Goal: Contribute content

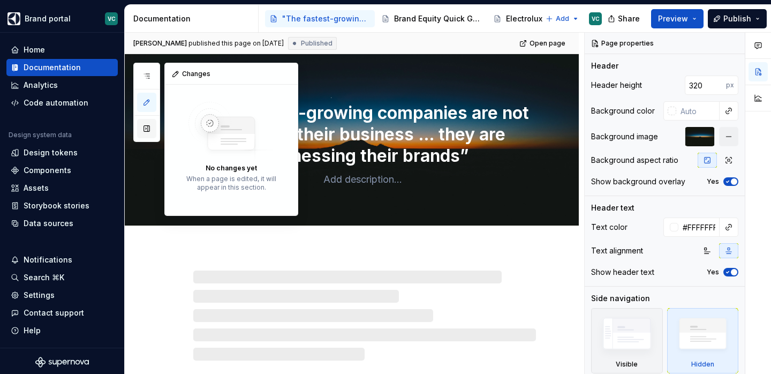
click at [149, 125] on button "button" at bounding box center [146, 128] width 19 height 19
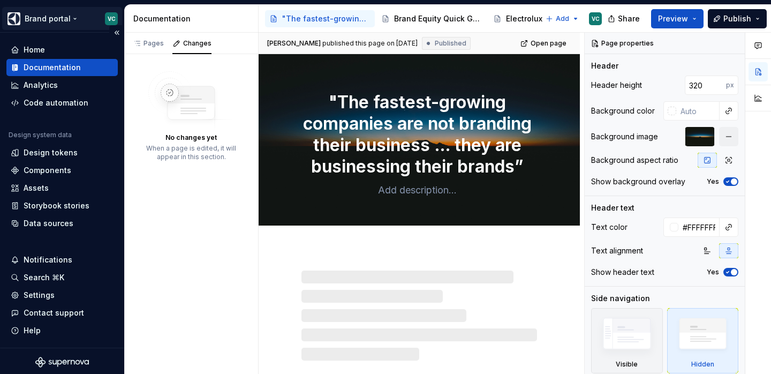
click at [73, 20] on html "Brand portal VC Home Documentation Analytics Code automation Design system data…" at bounding box center [385, 187] width 771 height 374
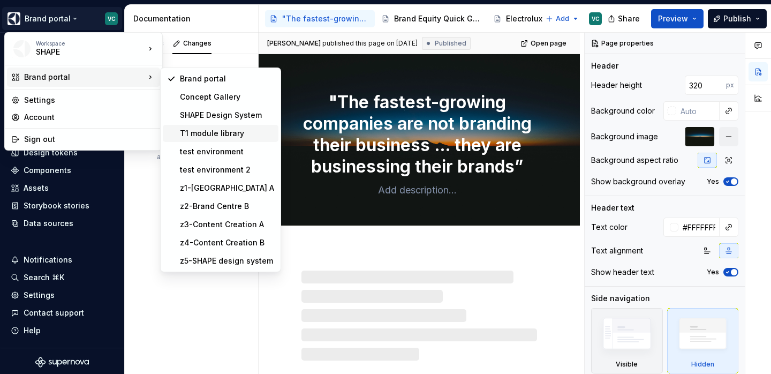
click at [204, 135] on div "T1 module library" at bounding box center [227, 133] width 94 height 11
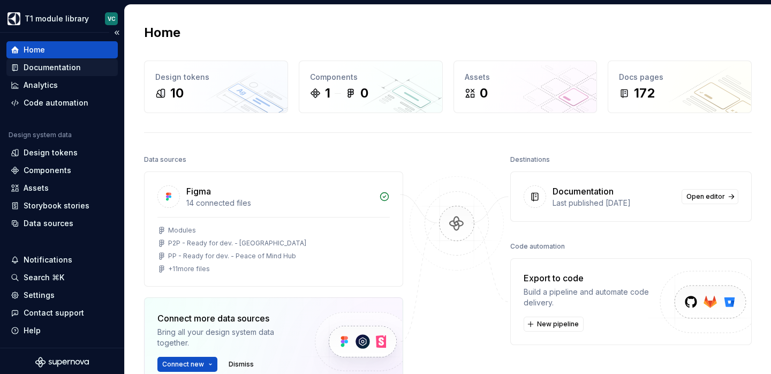
click at [59, 69] on div "Documentation" at bounding box center [52, 67] width 57 height 11
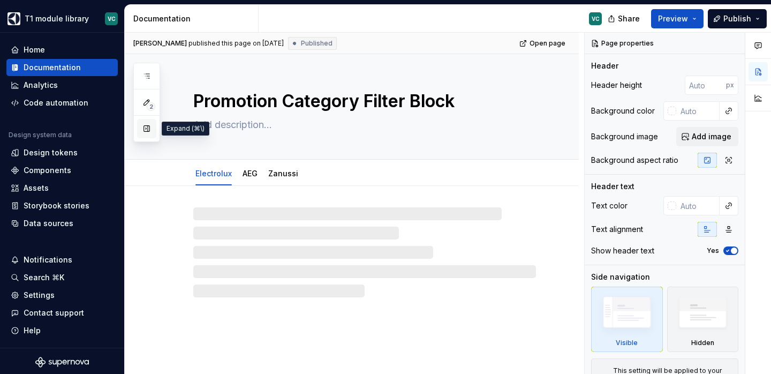
click at [146, 126] on button "button" at bounding box center [146, 128] width 19 height 19
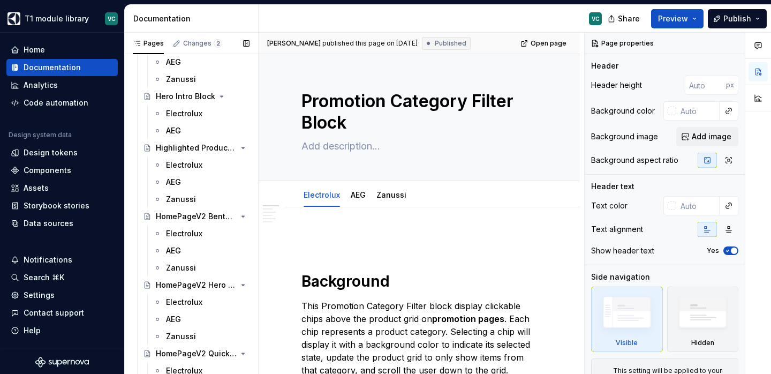
scroll to position [1044, 0]
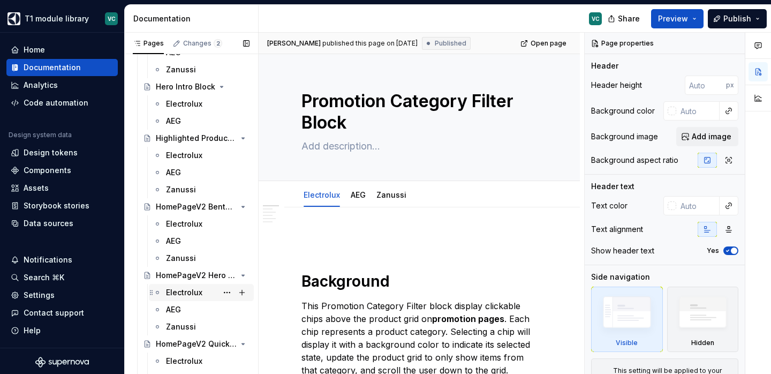
click at [184, 294] on div "Electrolux" at bounding box center [184, 292] width 36 height 11
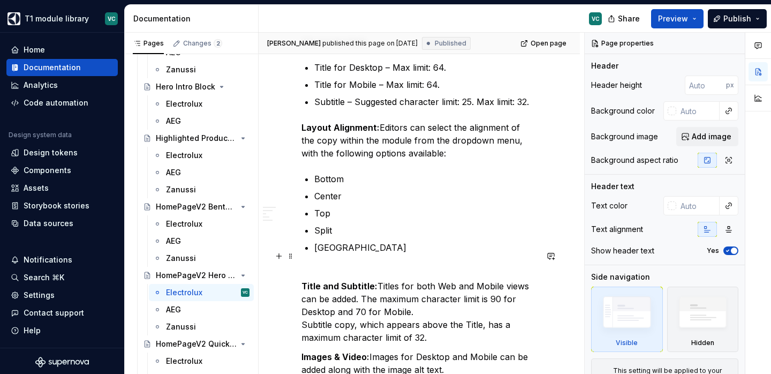
scroll to position [2400, 0]
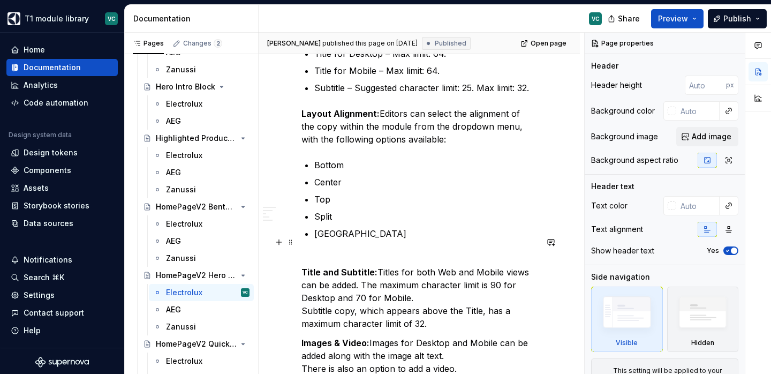
type textarea "*"
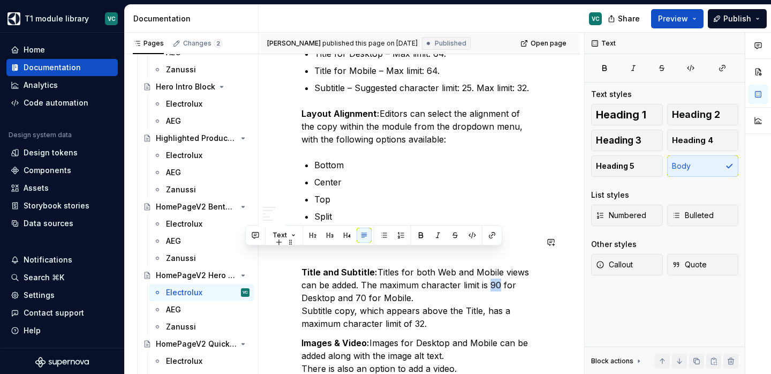
drag, startPoint x: 490, startPoint y: 255, endPoint x: 498, endPoint y: 257, distance: 8.2
click at [498, 265] on p "Title and Subtitle: Titles for both Web and Mobile views can be added. The maxi…" at bounding box center [419, 297] width 236 height 64
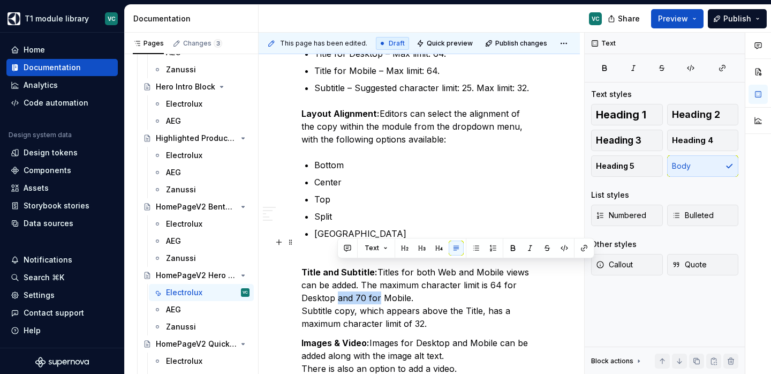
drag, startPoint x: 339, startPoint y: 267, endPoint x: 378, endPoint y: 270, distance: 39.2
click at [378, 270] on p "Title and Subtitle: Titles for both Web and Mobile views can be added. The maxi…" at bounding box center [419, 297] width 236 height 64
drag, startPoint x: 379, startPoint y: 270, endPoint x: 357, endPoint y: 268, distance: 22.0
click at [357, 268] on p "Title and Subtitle: Titles for both Web and Mobile views can be added. The maxi…" at bounding box center [419, 297] width 236 height 64
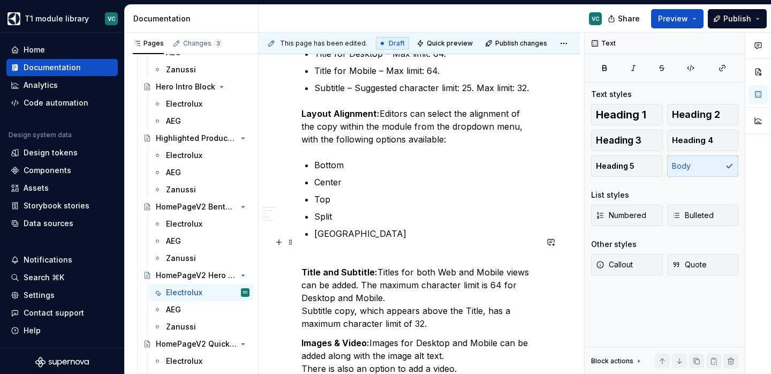
click at [514, 265] on p "Title and Subtitle: Titles for both Web and Mobile views can be added. The maxi…" at bounding box center [419, 297] width 236 height 64
click at [405, 279] on p "Title and Subtitle: Titles for both Web and Mobile views can be added. The maxi…" at bounding box center [419, 297] width 236 height 64
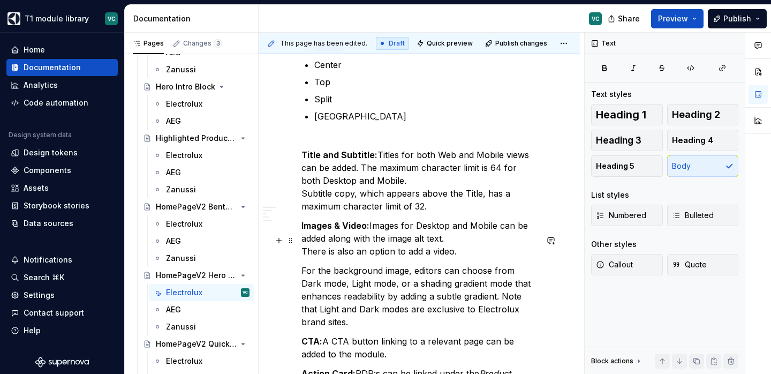
scroll to position [2515, 0]
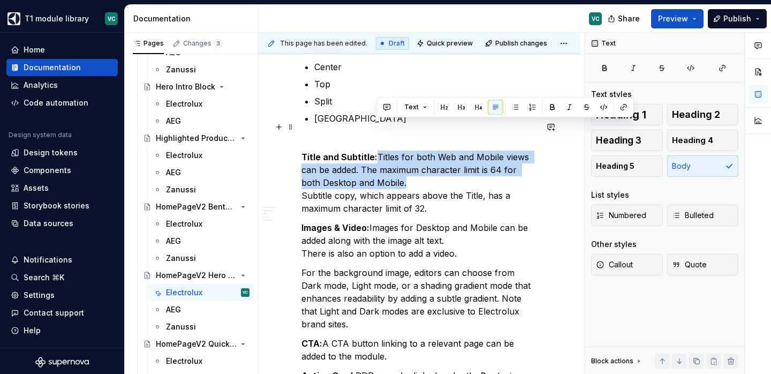
drag, startPoint x: 387, startPoint y: 153, endPoint x: 378, endPoint y: 122, distance: 32.7
click at [378, 150] on p "Title and Subtitle: Titles for both Web and Mobile views can be added. The maxi…" at bounding box center [419, 182] width 236 height 64
copy p "Titles for both Web and Mobile views can be added. The maximum character limit …"
click at [176, 307] on div "AEG" at bounding box center [173, 309] width 15 height 11
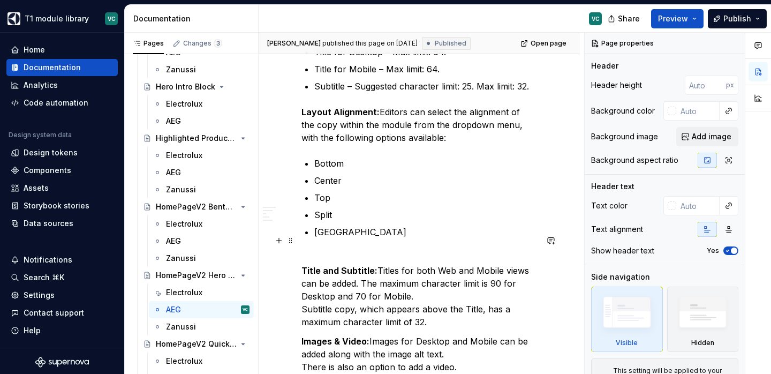
scroll to position [2394, 0]
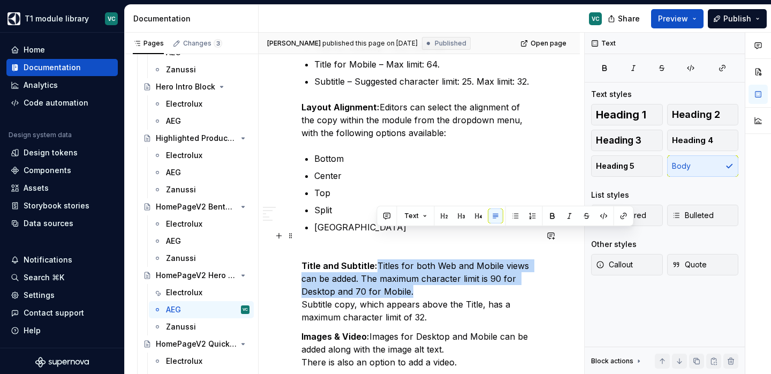
drag, startPoint x: 410, startPoint y: 262, endPoint x: 378, endPoint y: 231, distance: 43.9
click at [378, 259] on p "Title and Subtitle: Titles for both Web and Mobile views can be added. The maxi…" at bounding box center [419, 291] width 236 height 64
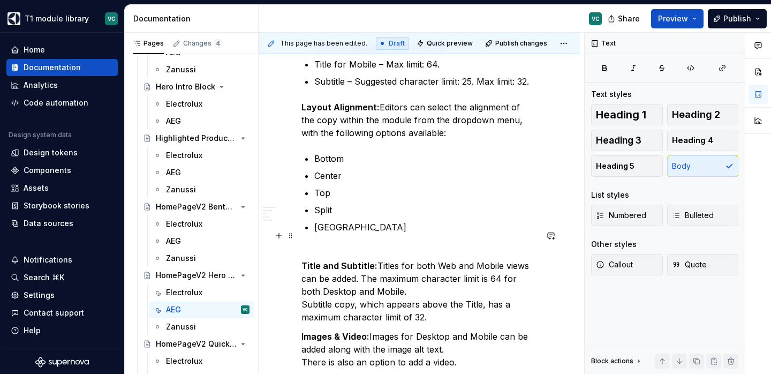
click at [385, 259] on p "Title and Subtitle: Titles for both Web and Mobile views can be added. The maxi…" at bounding box center [419, 291] width 236 height 64
click at [172, 323] on div "Zanussi" at bounding box center [181, 326] width 30 height 11
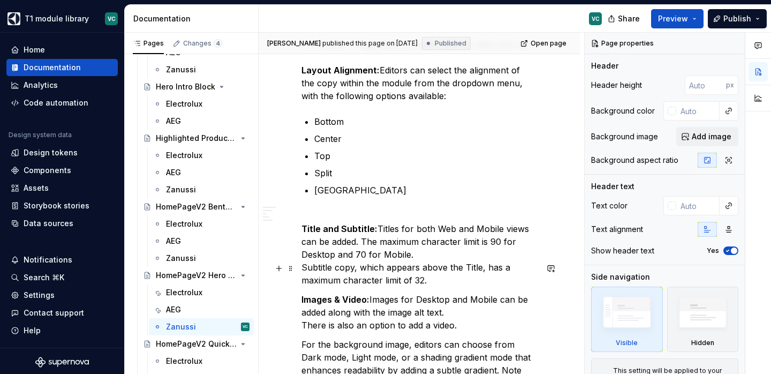
scroll to position [2302, 0]
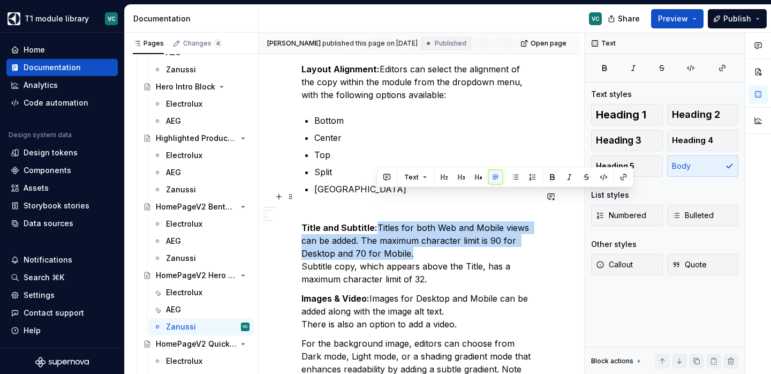
drag, startPoint x: 413, startPoint y: 224, endPoint x: 378, endPoint y: 198, distance: 42.8
click at [378, 221] on p "Title and Subtitle: Titles for both Web and Mobile views can be added. The maxi…" at bounding box center [419, 253] width 236 height 64
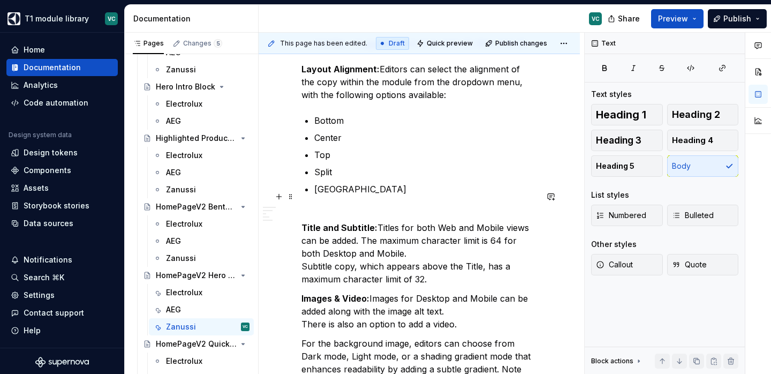
click at [401, 226] on p "Title and Subtitle: Titles for both Web and Mobile views can be added. The maxi…" at bounding box center [419, 253] width 236 height 64
click at [680, 25] on button "Preview" at bounding box center [677, 18] width 52 height 19
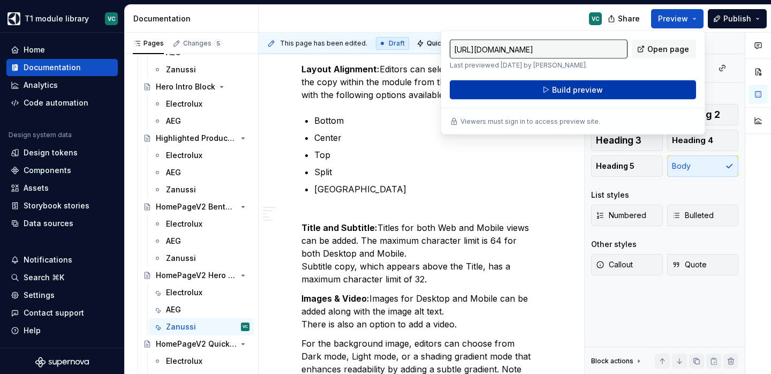
click at [625, 93] on button "Build preview" at bounding box center [573, 89] width 246 height 19
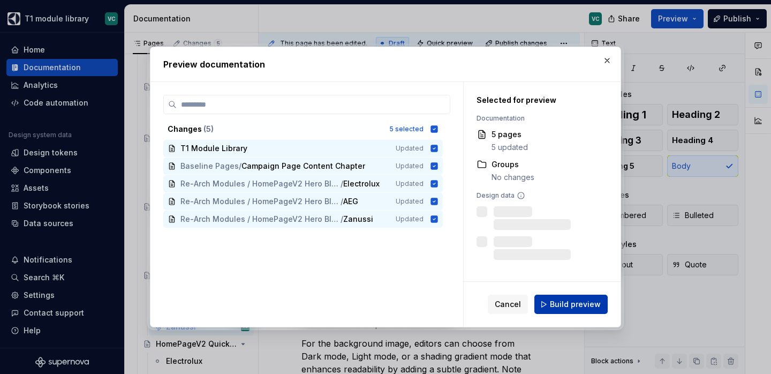
click at [575, 298] on button "Build preview" at bounding box center [570, 303] width 73 height 19
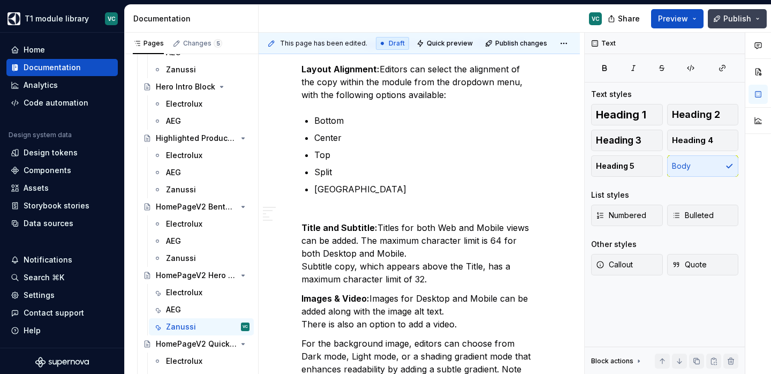
click at [737, 23] on span "Publish" at bounding box center [737, 18] width 28 height 11
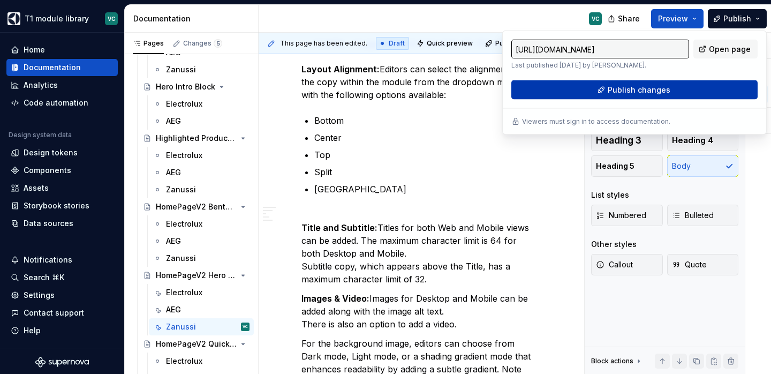
click at [673, 93] on button "Publish changes" at bounding box center [634, 89] width 246 height 19
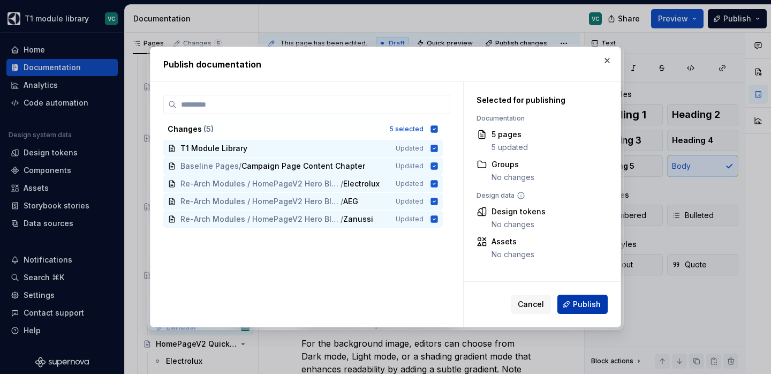
click at [574, 307] on button "Publish" at bounding box center [582, 303] width 50 height 19
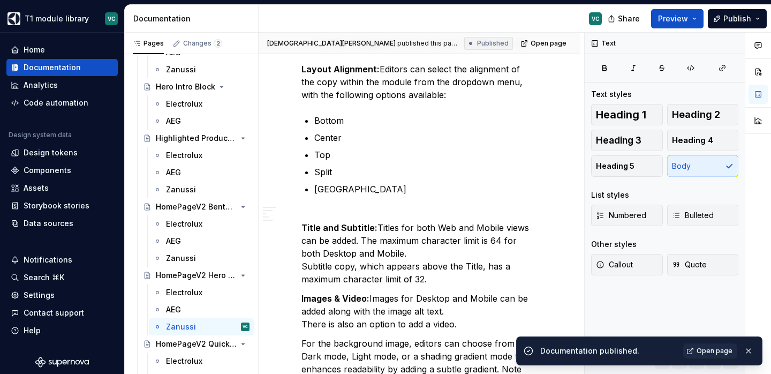
type textarea "*"
